Goal: Find specific page/section: Find specific page/section

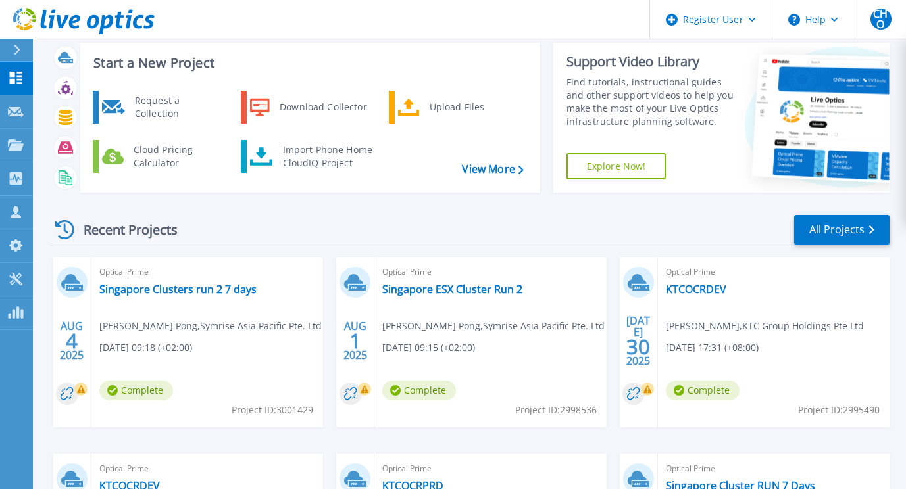
scroll to position [28, 0]
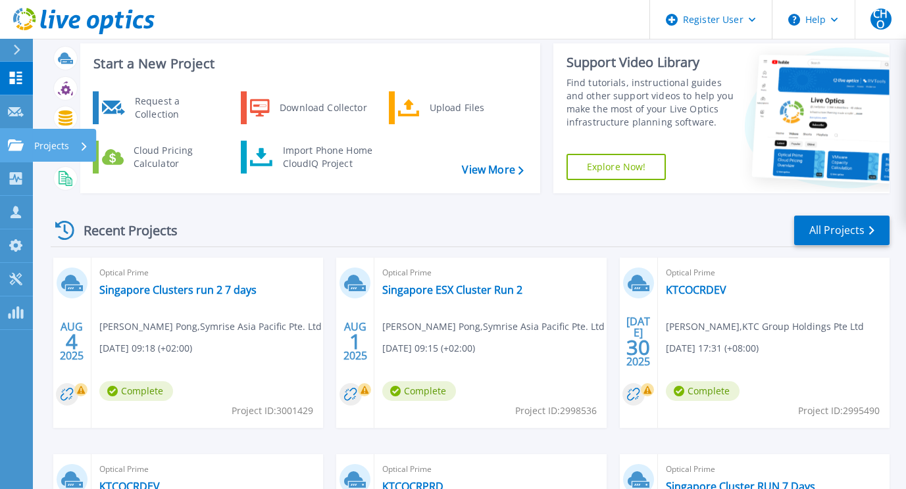
click at [18, 146] on icon at bounding box center [16, 144] width 16 height 11
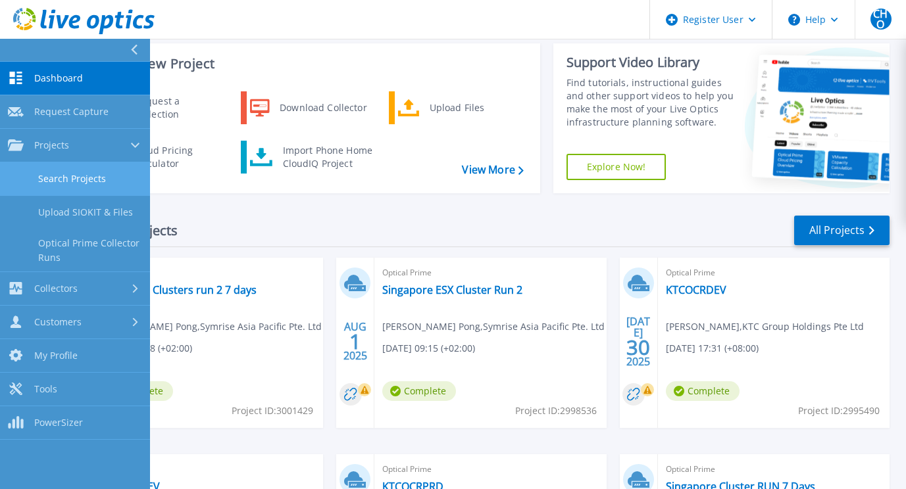
click at [78, 183] on link "Search Projects" at bounding box center [75, 179] width 150 height 34
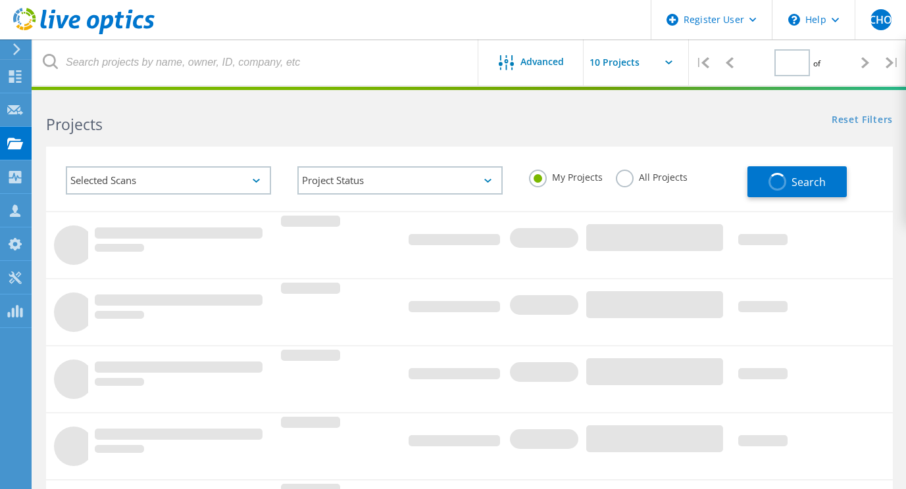
type input "1"
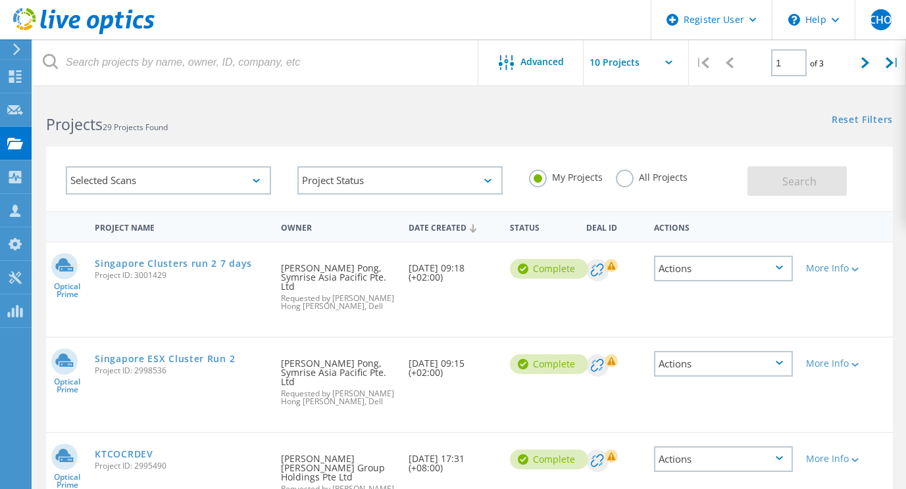
click at [78, 28] on icon at bounding box center [83, 21] width 141 height 27
